Goal: Task Accomplishment & Management: Use online tool/utility

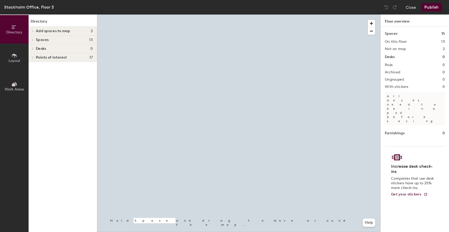
click at [295, 15] on div at bounding box center [238, 15] width 283 height 0
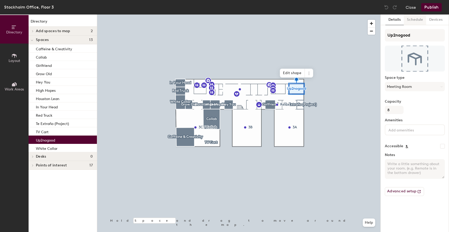
click at [419, 20] on button "Schedule" at bounding box center [414, 20] width 22 height 11
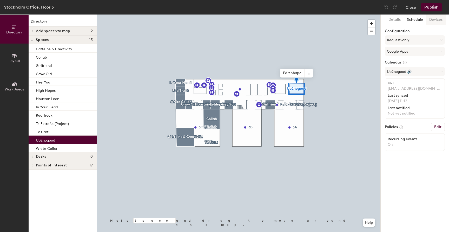
click at [431, 20] on button "Devices" at bounding box center [435, 20] width 19 height 11
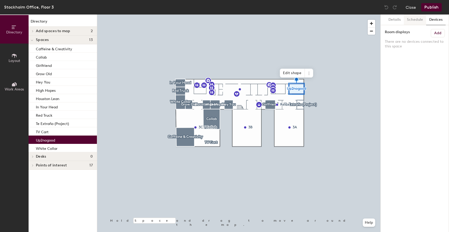
click at [415, 22] on button "Schedule" at bounding box center [414, 20] width 22 height 11
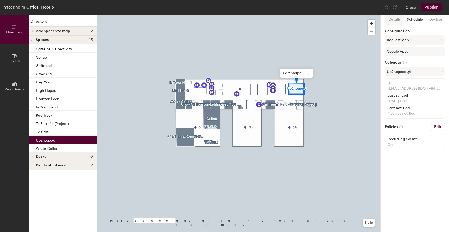
click at [397, 22] on button "Details" at bounding box center [394, 20] width 18 height 11
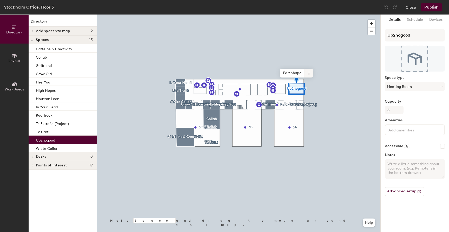
click at [308, 72] on icon at bounding box center [308, 72] width 1 height 1
click at [313, 93] on span "Activate" at bounding box center [327, 94] width 46 height 9
click at [429, 19] on button "Devices" at bounding box center [435, 20] width 19 height 11
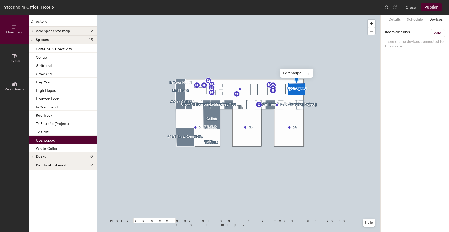
click at [437, 33] on h6 "Add" at bounding box center [437, 33] width 7 height 4
click at [430, 8] on button "Publish" at bounding box center [431, 7] width 21 height 8
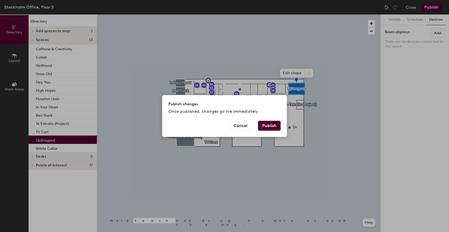
click at [267, 124] on button "Publish" at bounding box center [269, 126] width 23 height 10
